Goal: Information Seeking & Learning: Learn about a topic

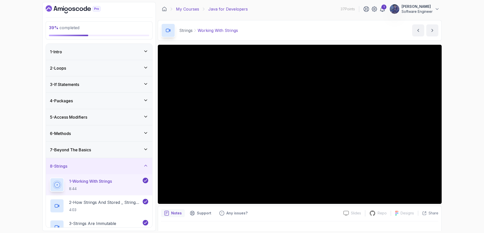
click at [189, 11] on link "My Courses" at bounding box center [187, 9] width 23 height 6
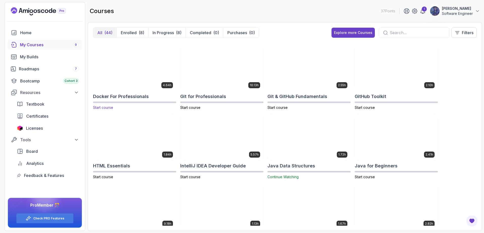
scroll to position [45, 0]
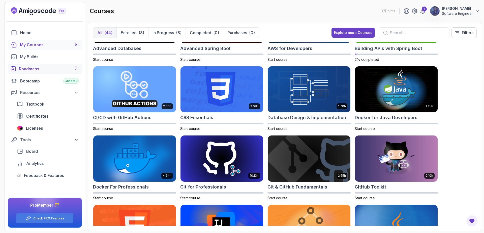
click at [43, 64] on link "Roadmaps 7" at bounding box center [45, 69] width 74 height 10
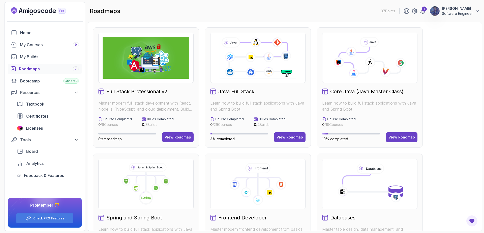
scroll to position [91, 0]
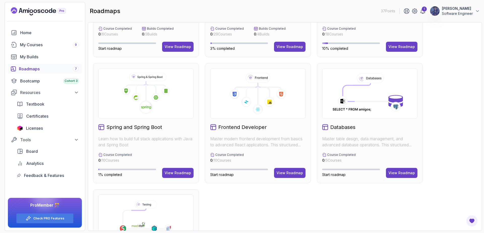
click at [169, 95] on icon at bounding box center [165, 91] width 9 height 9
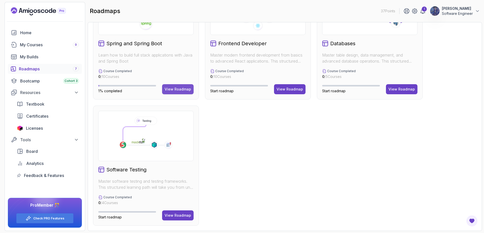
click at [181, 91] on div "View Roadmap" at bounding box center [177, 89] width 26 height 5
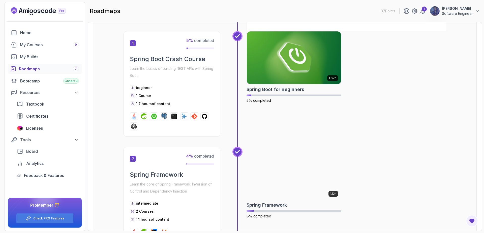
scroll to position [50, 0]
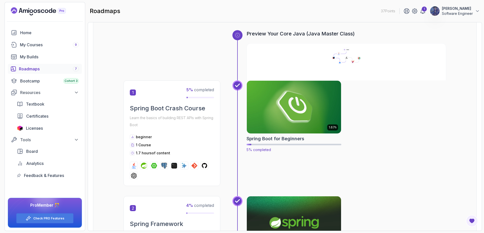
click at [279, 115] on img at bounding box center [293, 107] width 99 height 55
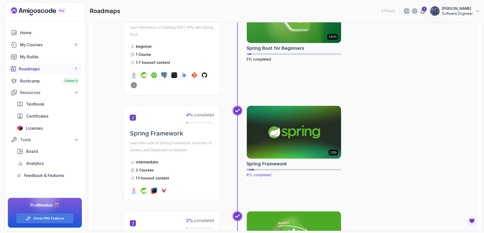
click at [279, 115] on img at bounding box center [293, 132] width 99 height 55
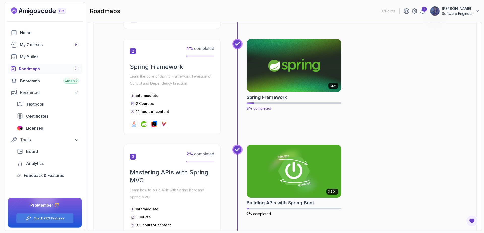
scroll to position [277, 0]
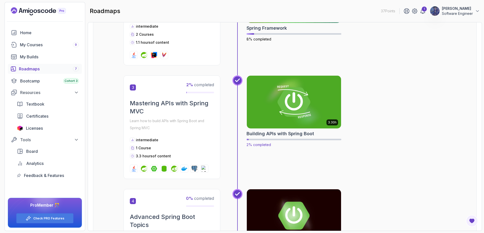
click at [279, 114] on img at bounding box center [293, 102] width 99 height 55
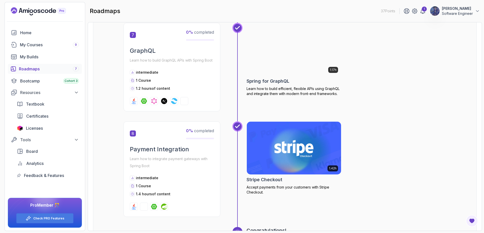
scroll to position [673, 0]
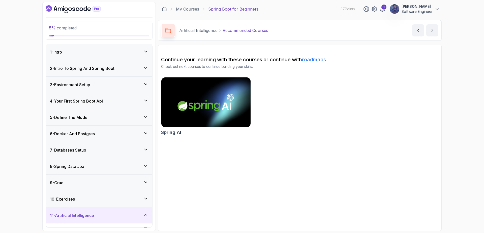
click at [95, 185] on div "9 - Crud" at bounding box center [99, 183] width 98 height 6
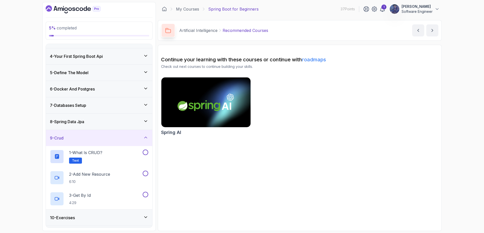
scroll to position [76, 0]
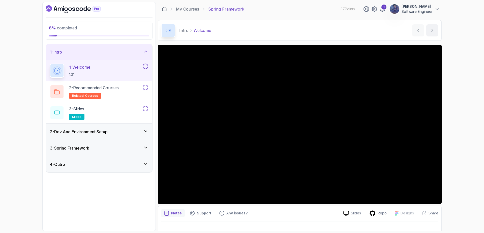
click at [106, 146] on div "3 - Spring Framework" at bounding box center [99, 148] width 98 height 6
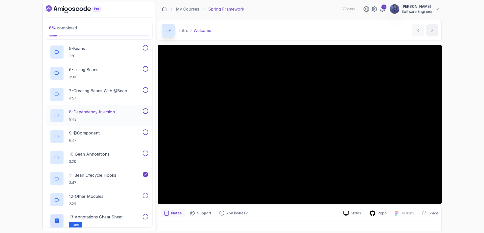
scroll to position [178, 0]
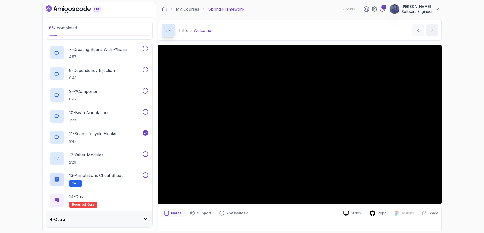
click at [95, 218] on div "4 - Outro" at bounding box center [99, 220] width 98 height 6
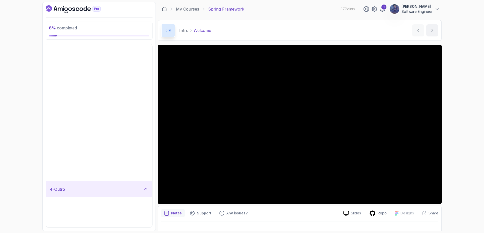
scroll to position [0, 0]
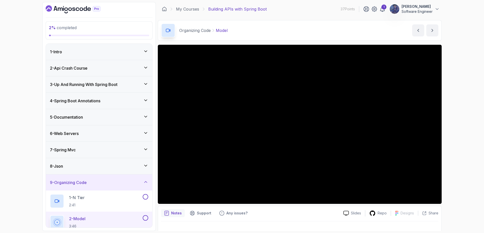
click at [121, 115] on div "5 - Documentation" at bounding box center [99, 117] width 98 height 6
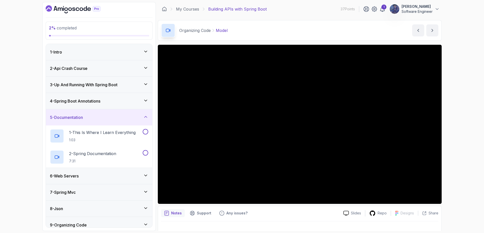
click at [121, 115] on div "5 - Documentation" at bounding box center [99, 118] width 98 height 6
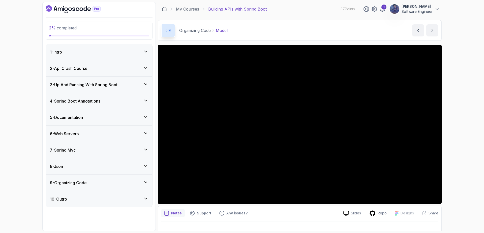
click at [120, 90] on div "3 - Up And Running With Spring Boot" at bounding box center [99, 85] width 106 height 16
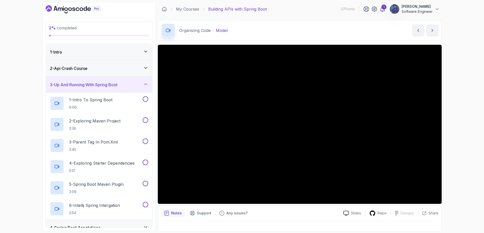
click at [104, 89] on div "3 - Up And Running With Spring Boot" at bounding box center [99, 85] width 106 height 16
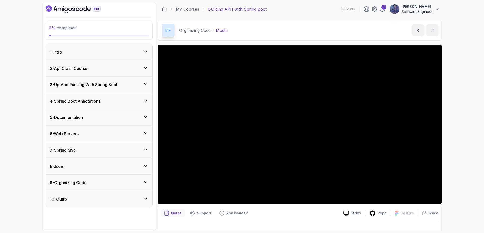
click at [85, 132] on div "6 - Web Servers" at bounding box center [99, 134] width 98 height 6
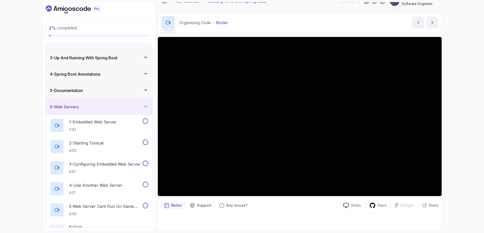
scroll to position [45, 0]
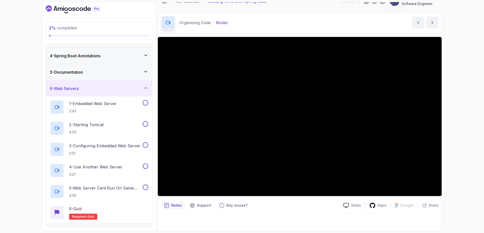
click at [119, 86] on div "6 - Web Servers" at bounding box center [99, 89] width 98 height 6
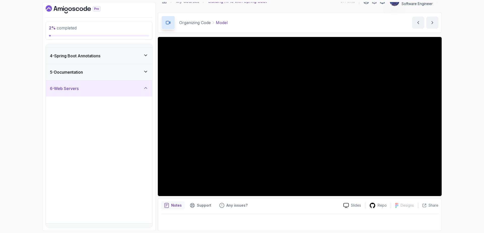
scroll to position [0, 0]
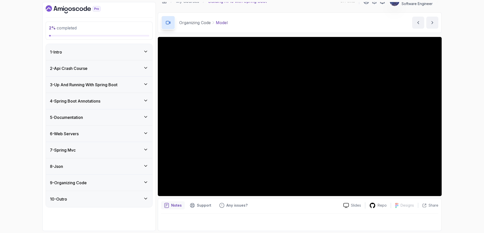
click at [72, 160] on div "8 - Json" at bounding box center [99, 167] width 106 height 16
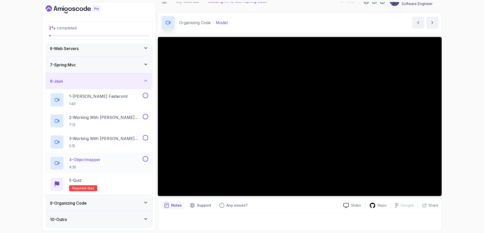
scroll to position [40, 0]
